Goal: Information Seeking & Learning: Learn about a topic

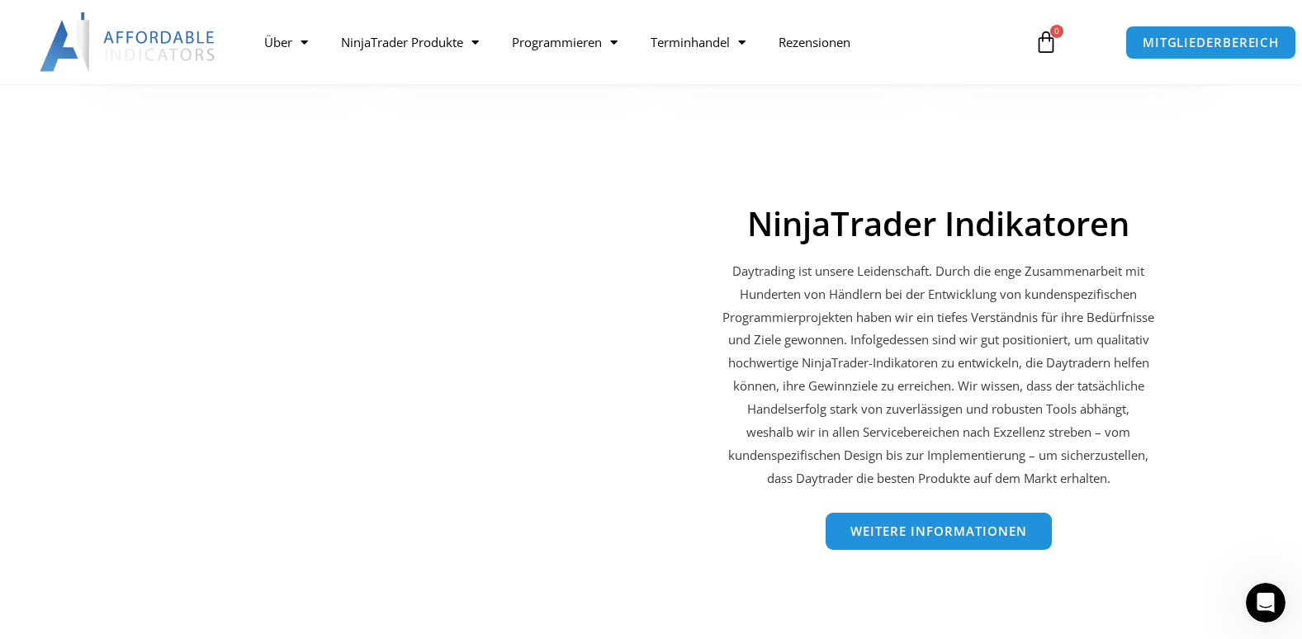
scroll to position [2228, 0]
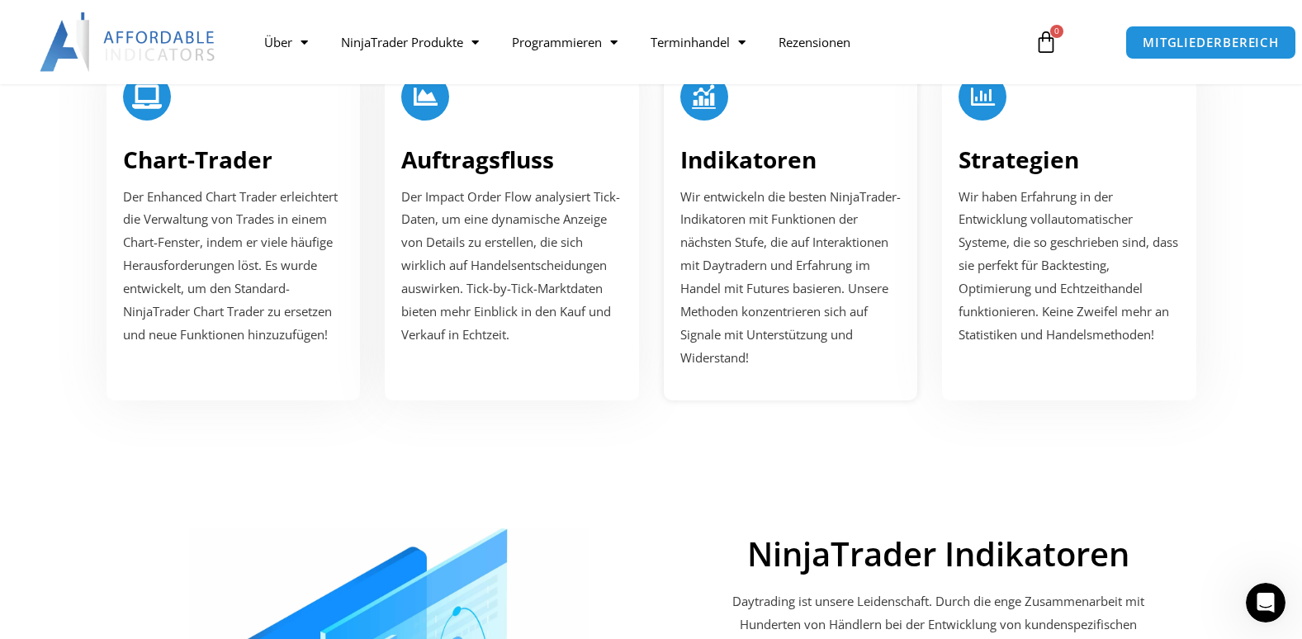
click at [750, 263] on span "Wir entwickeln die besten NinjaTrader-Indikatoren mit Funktionen der nächsten S…" at bounding box center [790, 276] width 220 height 177
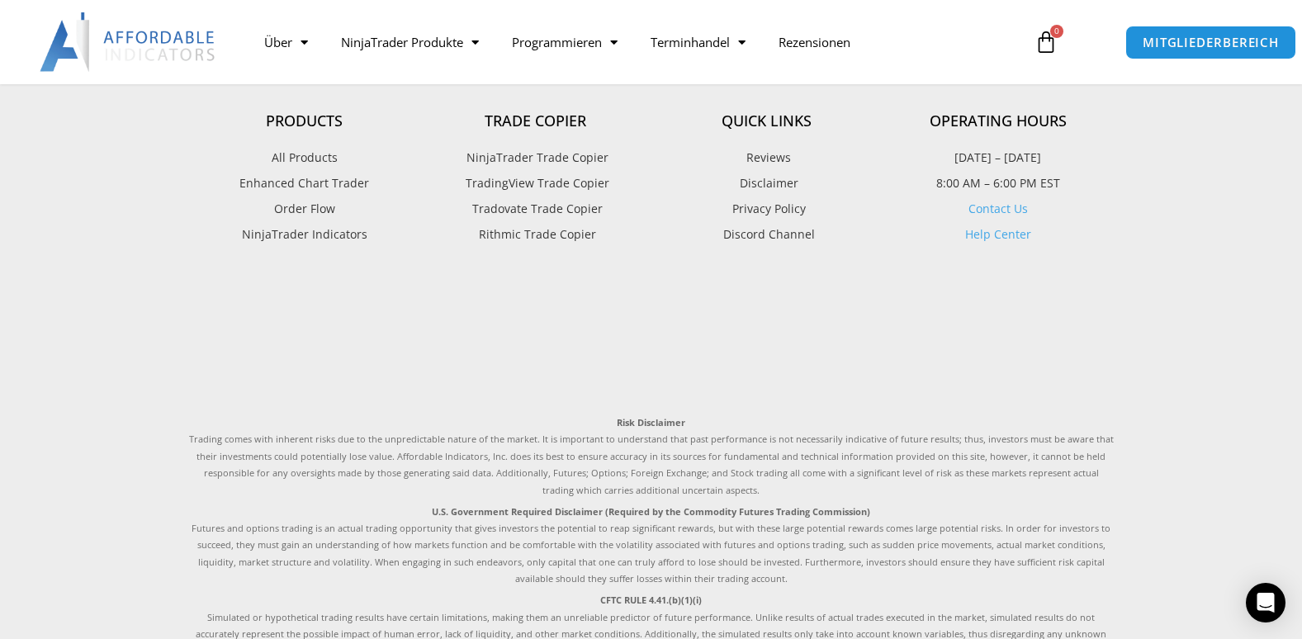
scroll to position [4044, 0]
